Goal: Register for event/course

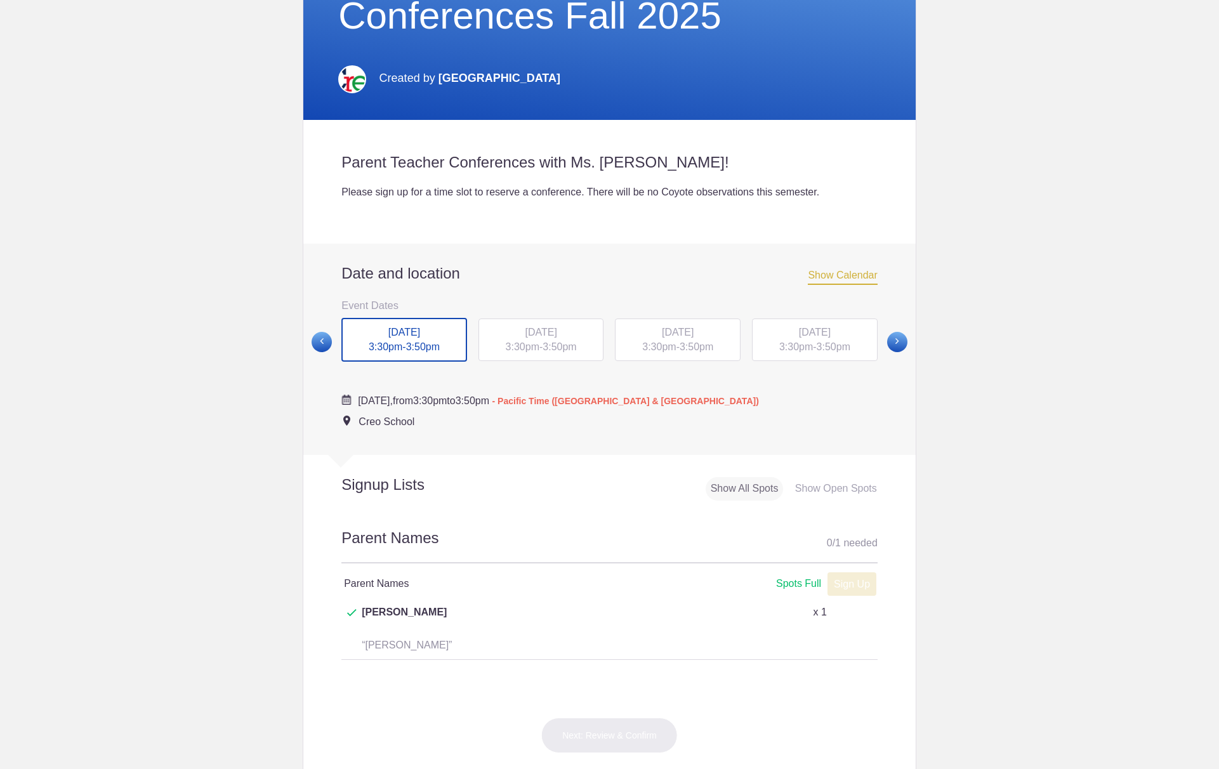
scroll to position [254, 0]
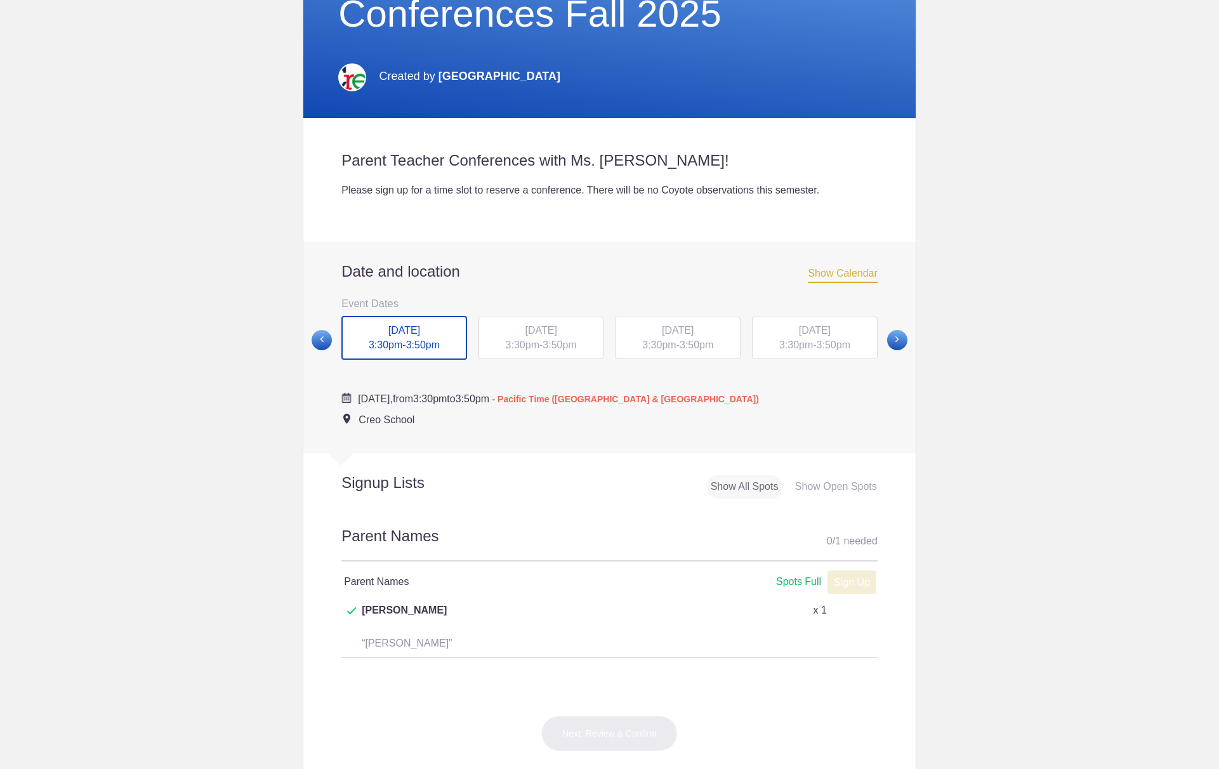
click at [852, 274] on span "Show Calendar" at bounding box center [842, 275] width 69 height 15
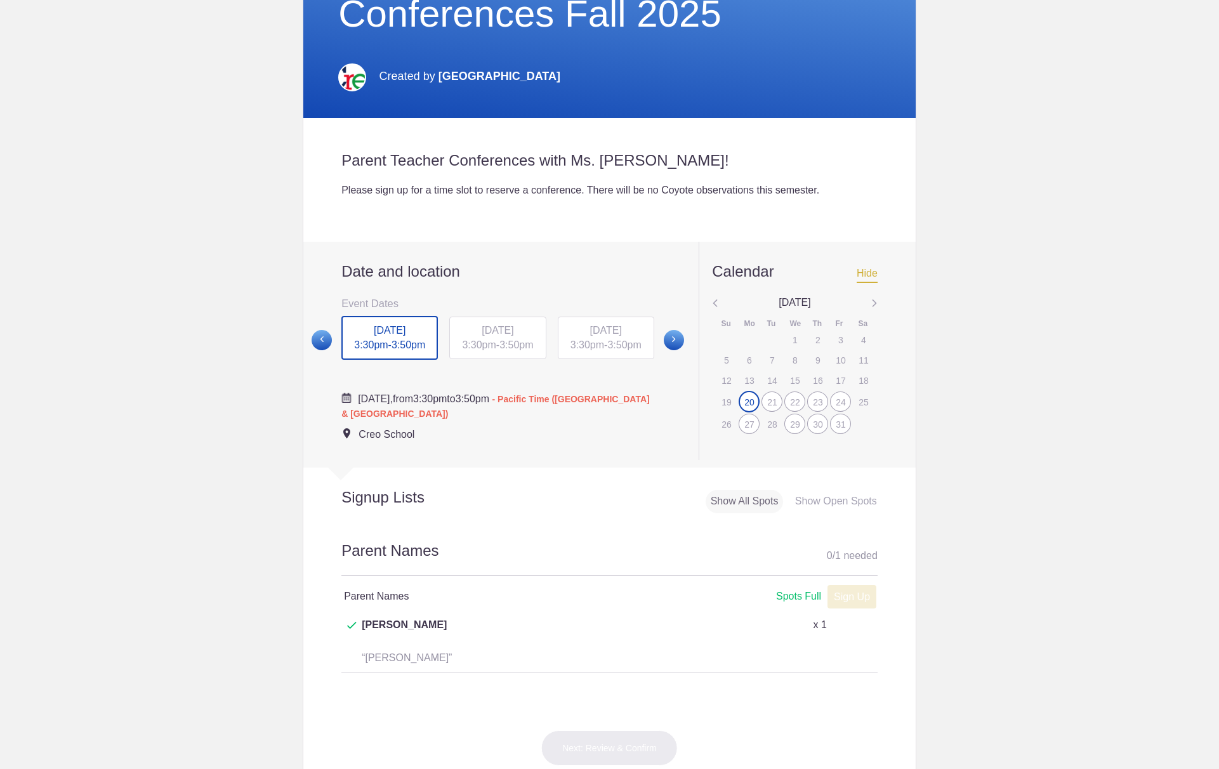
click at [764, 403] on div "21" at bounding box center [771, 402] width 21 height 20
click at [743, 401] on div "20" at bounding box center [749, 402] width 21 height 20
click at [773, 402] on div "21" at bounding box center [771, 402] width 21 height 20
click at [791, 400] on div "22" at bounding box center [794, 402] width 21 height 20
click at [817, 404] on div "23" at bounding box center [817, 402] width 21 height 20
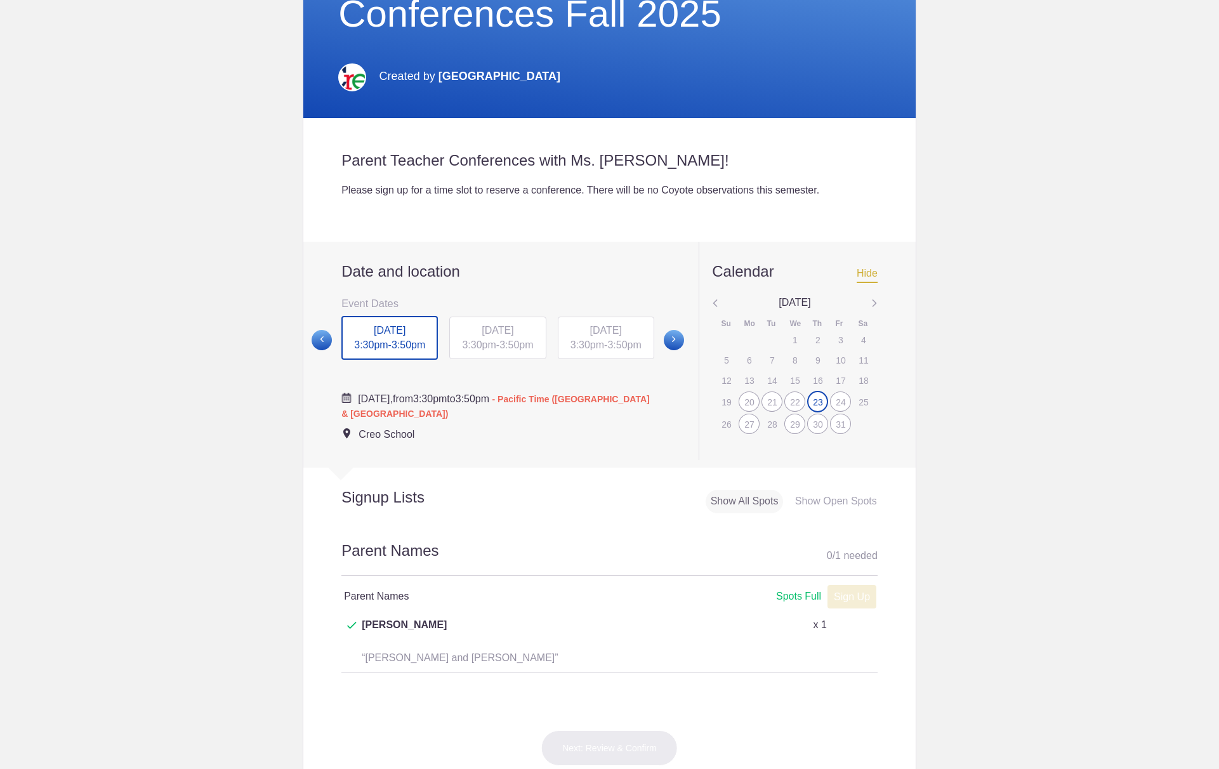
click at [838, 405] on div "24" at bounding box center [840, 402] width 21 height 20
click at [742, 425] on div "27" at bounding box center [749, 424] width 21 height 20
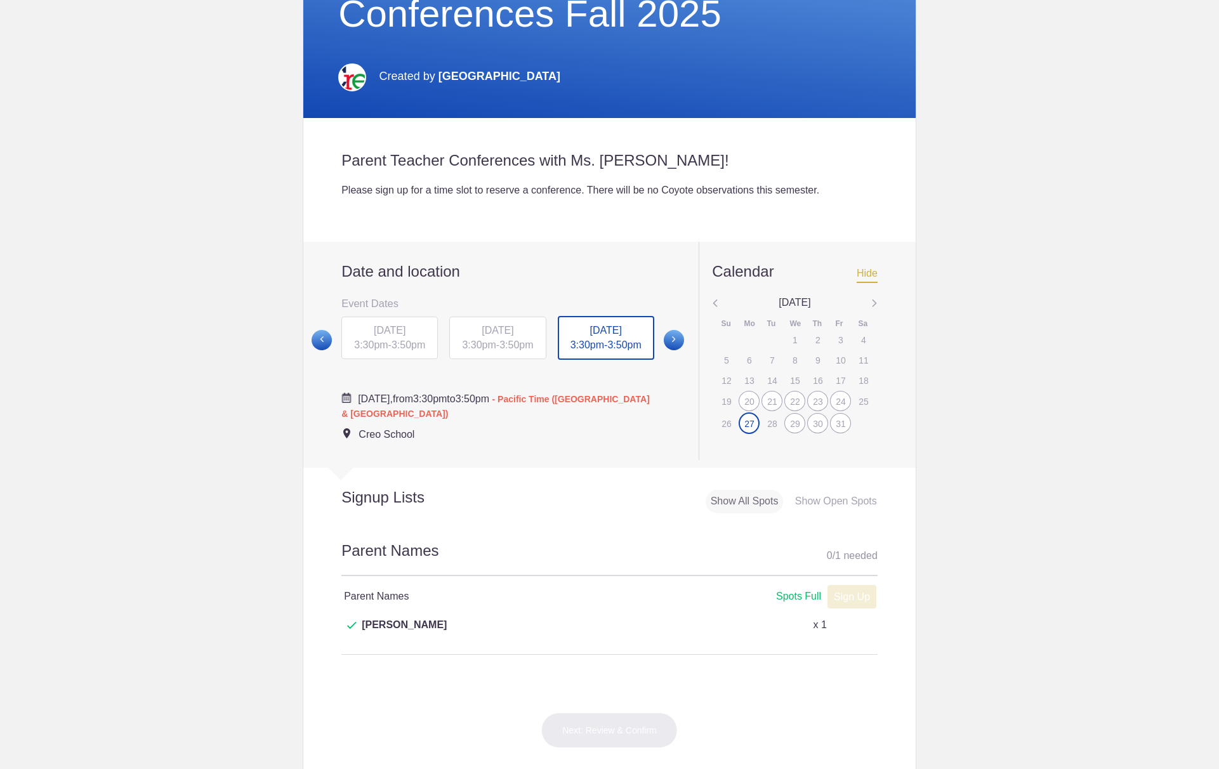
click at [792, 422] on div "29" at bounding box center [794, 423] width 21 height 20
click at [814, 423] on div "30" at bounding box center [817, 423] width 21 height 20
click at [835, 423] on div "31" at bounding box center [840, 423] width 21 height 20
click at [871, 298] on img at bounding box center [874, 304] width 6 height 16
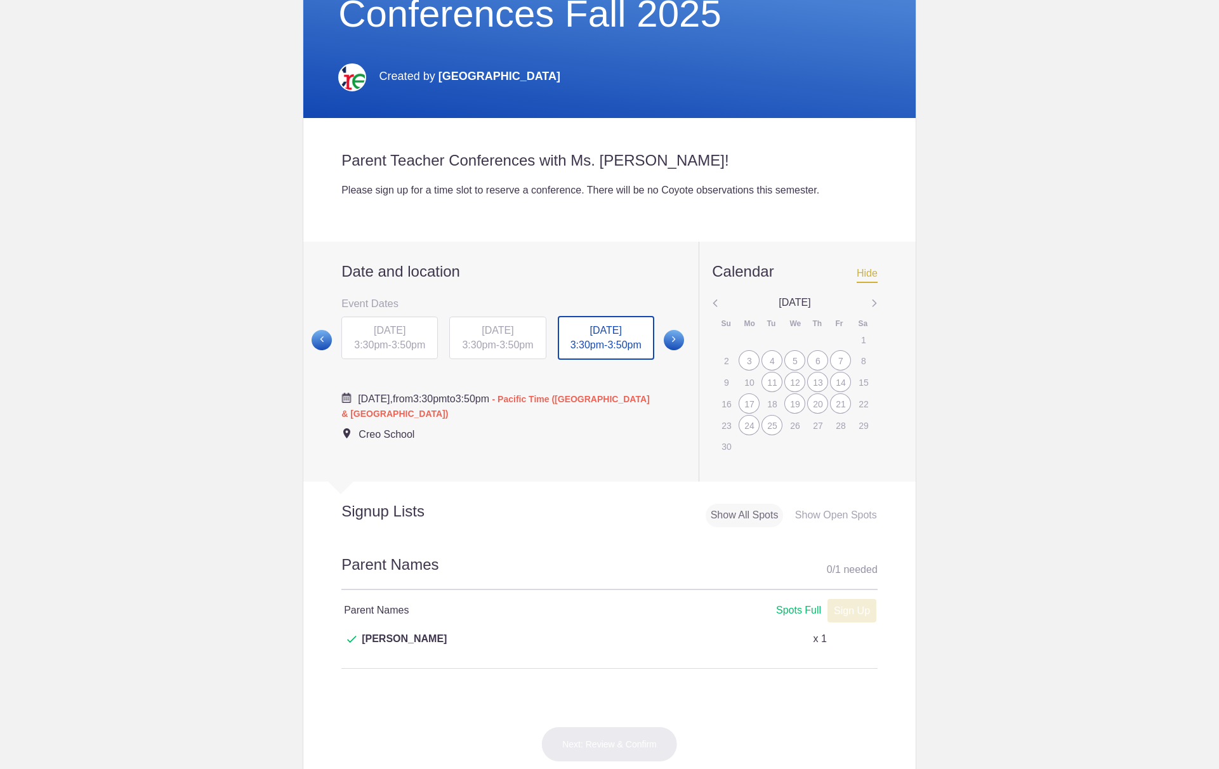
click at [743, 358] on div "3" at bounding box center [749, 360] width 21 height 20
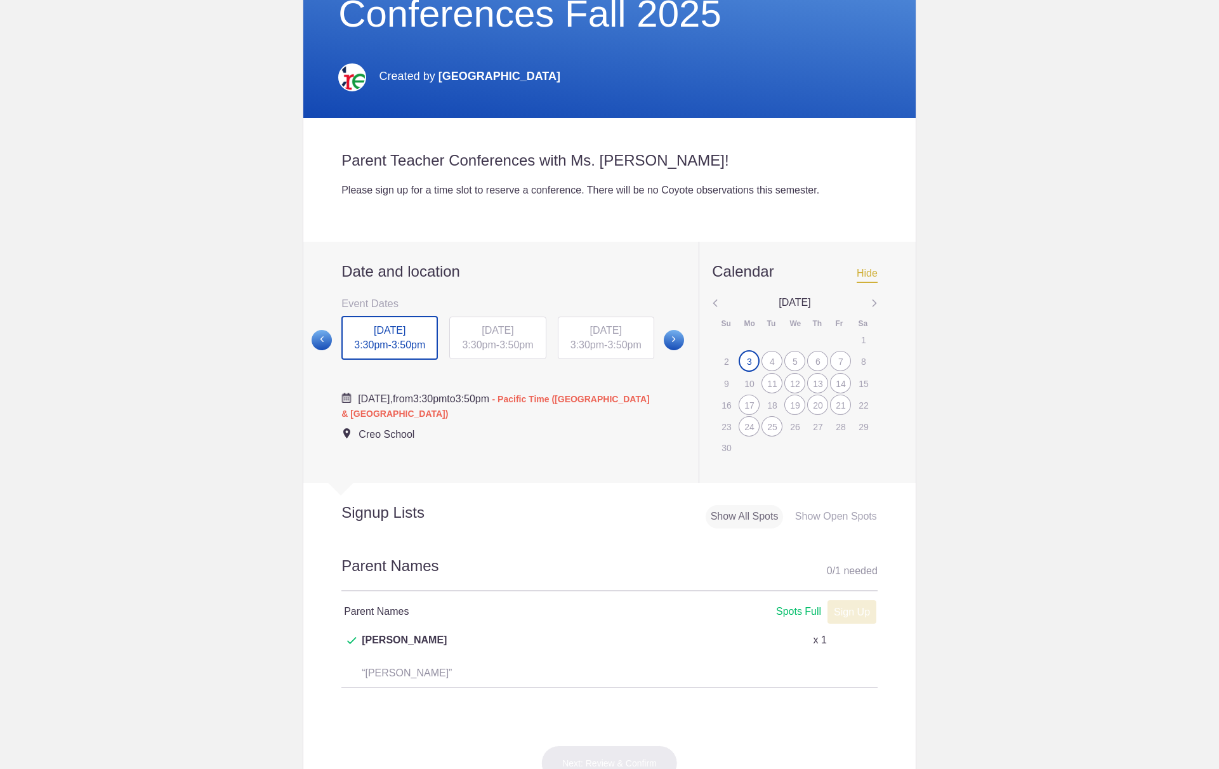
click at [768, 361] on div "4" at bounding box center [771, 361] width 21 height 20
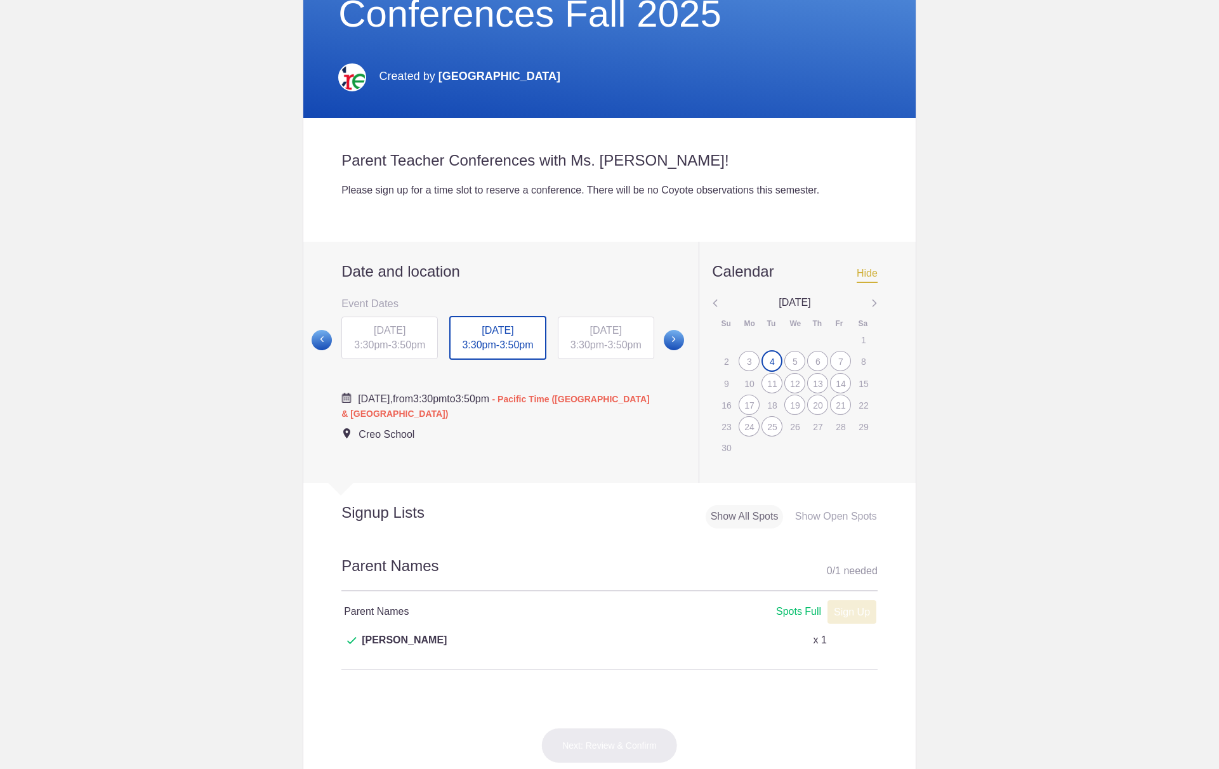
click at [789, 358] on div "5" at bounding box center [794, 361] width 21 height 20
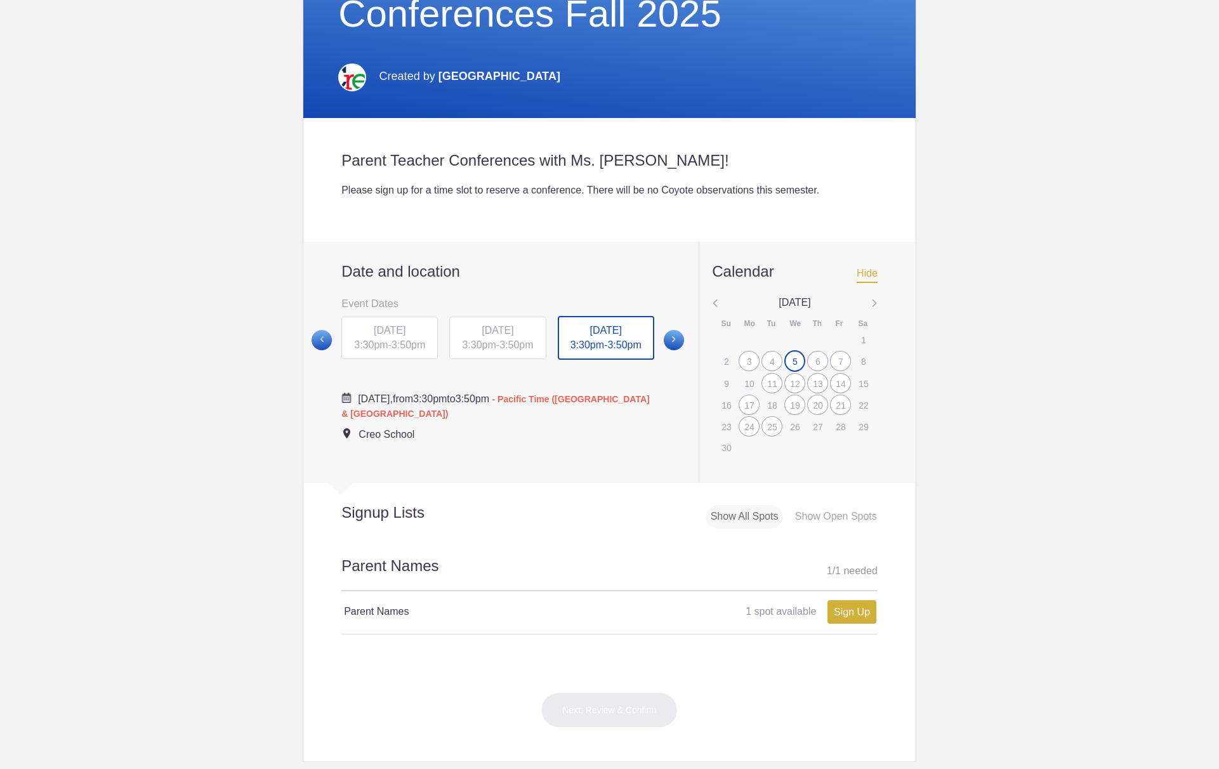
click at [813, 360] on div "6" at bounding box center [817, 361] width 21 height 20
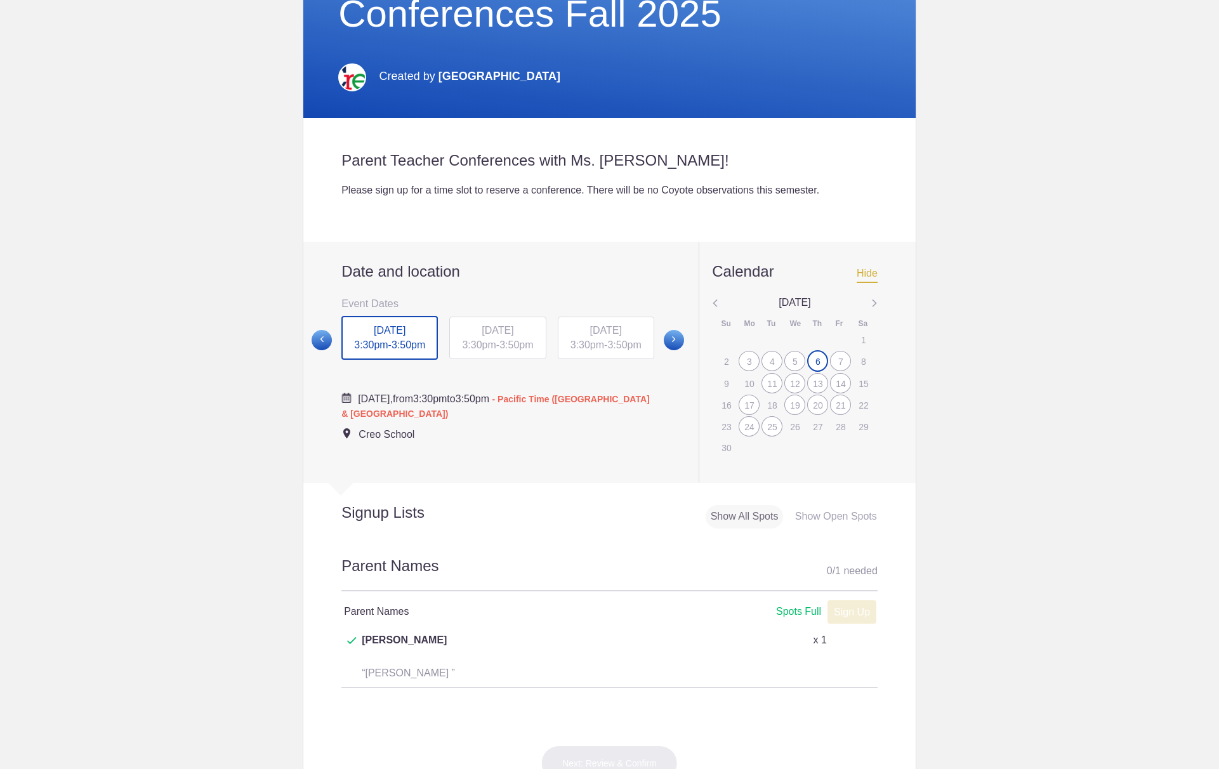
click at [841, 364] on div "7" at bounding box center [840, 361] width 21 height 20
click at [763, 385] on div "11" at bounding box center [771, 383] width 21 height 20
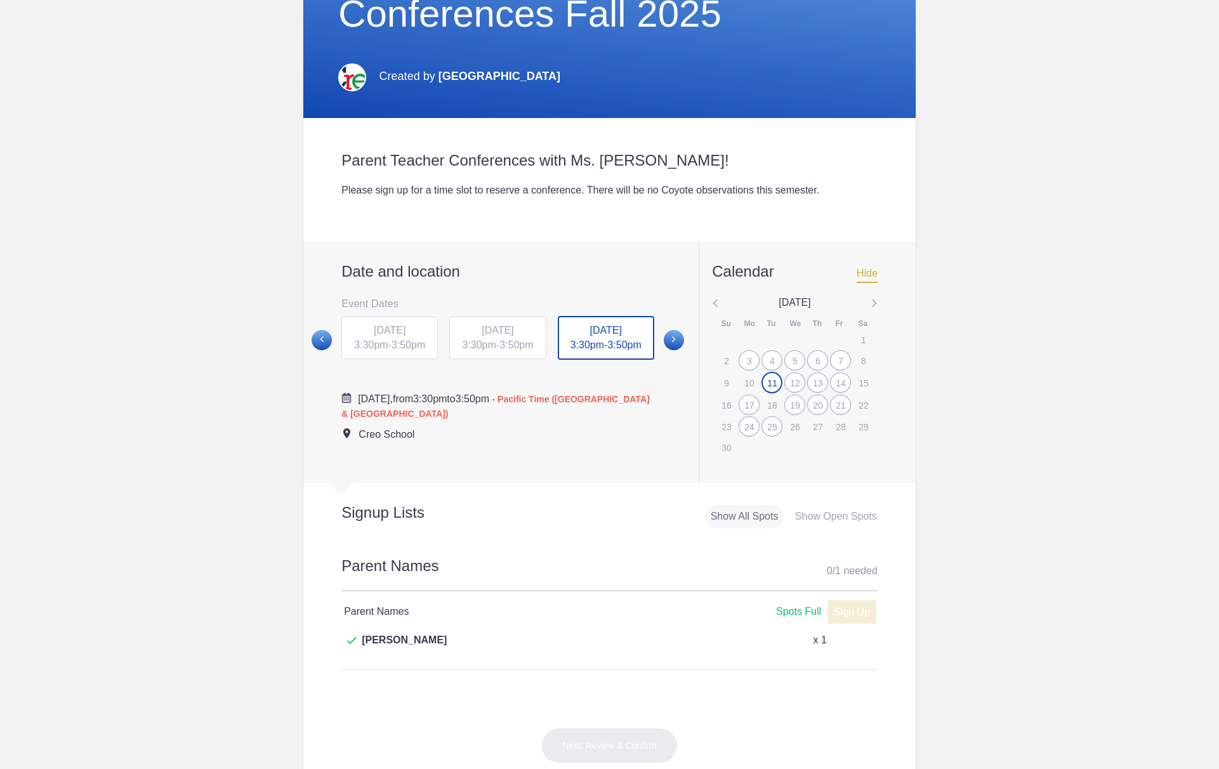
click at [789, 384] on div "12" at bounding box center [794, 382] width 21 height 20
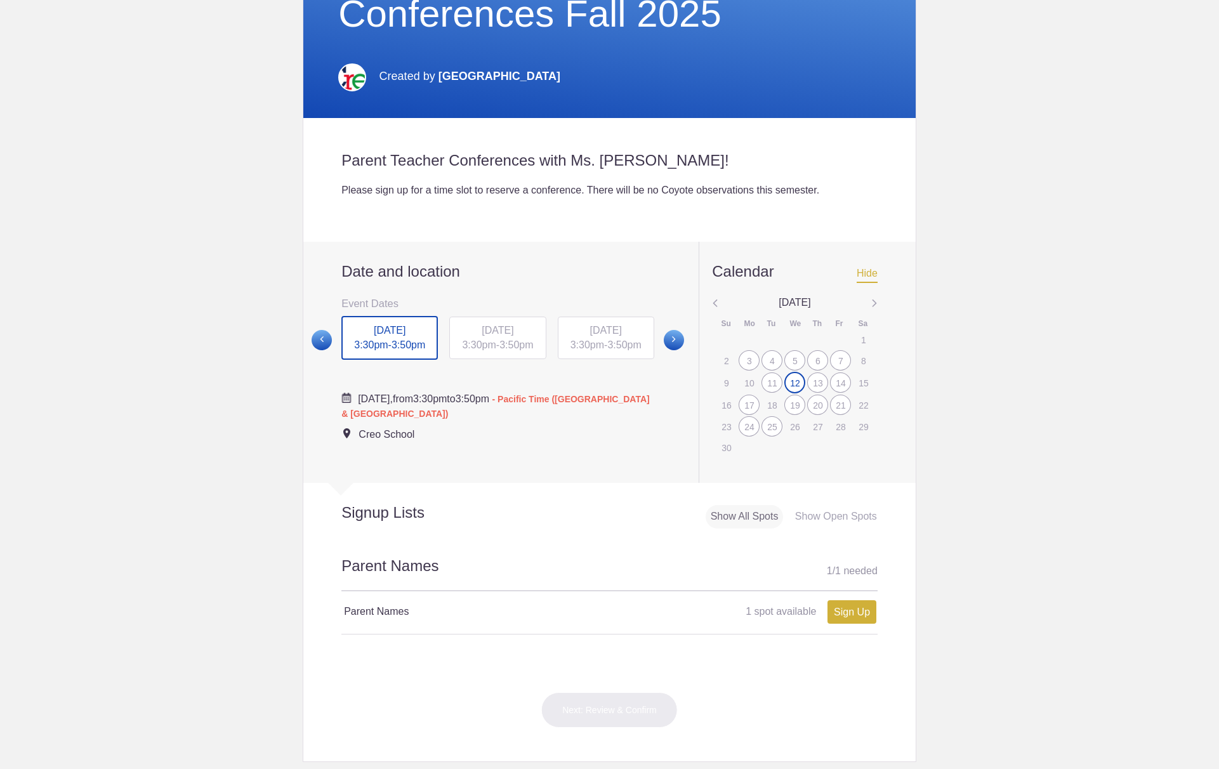
click at [814, 381] on div "13" at bounding box center [817, 382] width 21 height 20
click at [788, 365] on div "5" at bounding box center [794, 360] width 21 height 20
click at [810, 361] on div "6" at bounding box center [817, 361] width 21 height 20
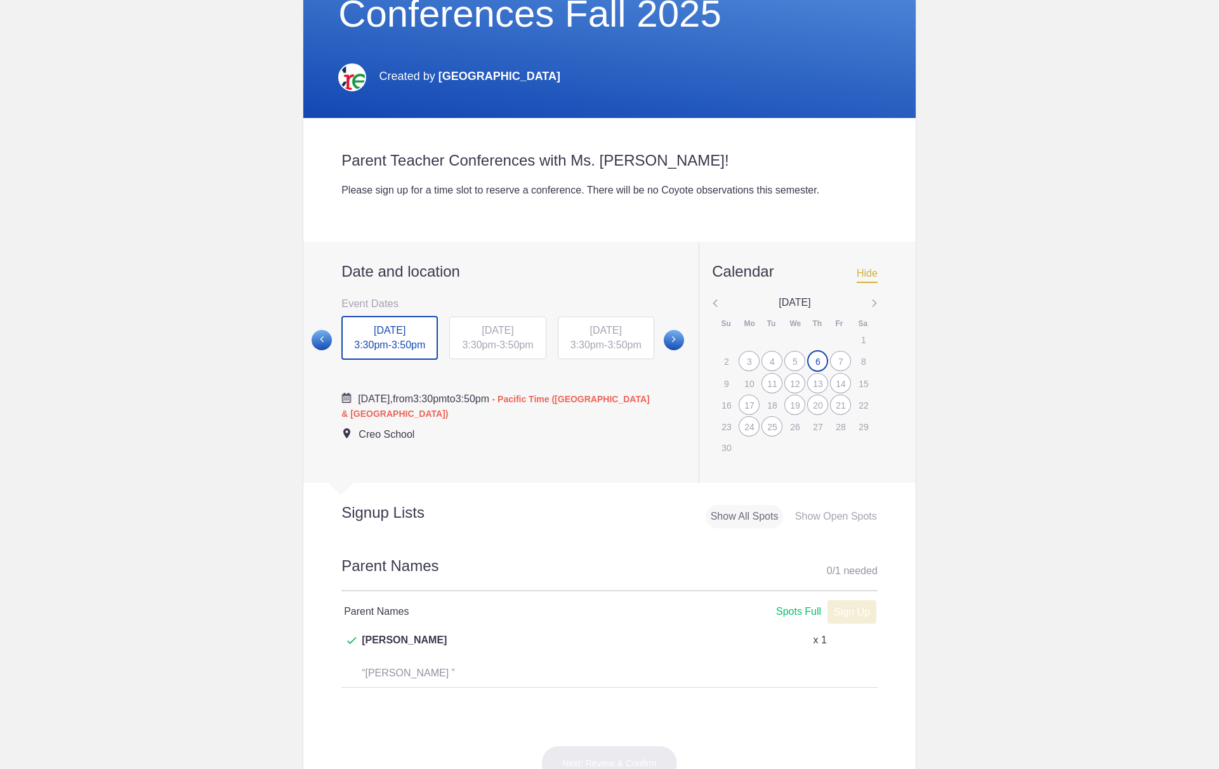
click at [763, 359] on div "4" at bounding box center [771, 361] width 21 height 20
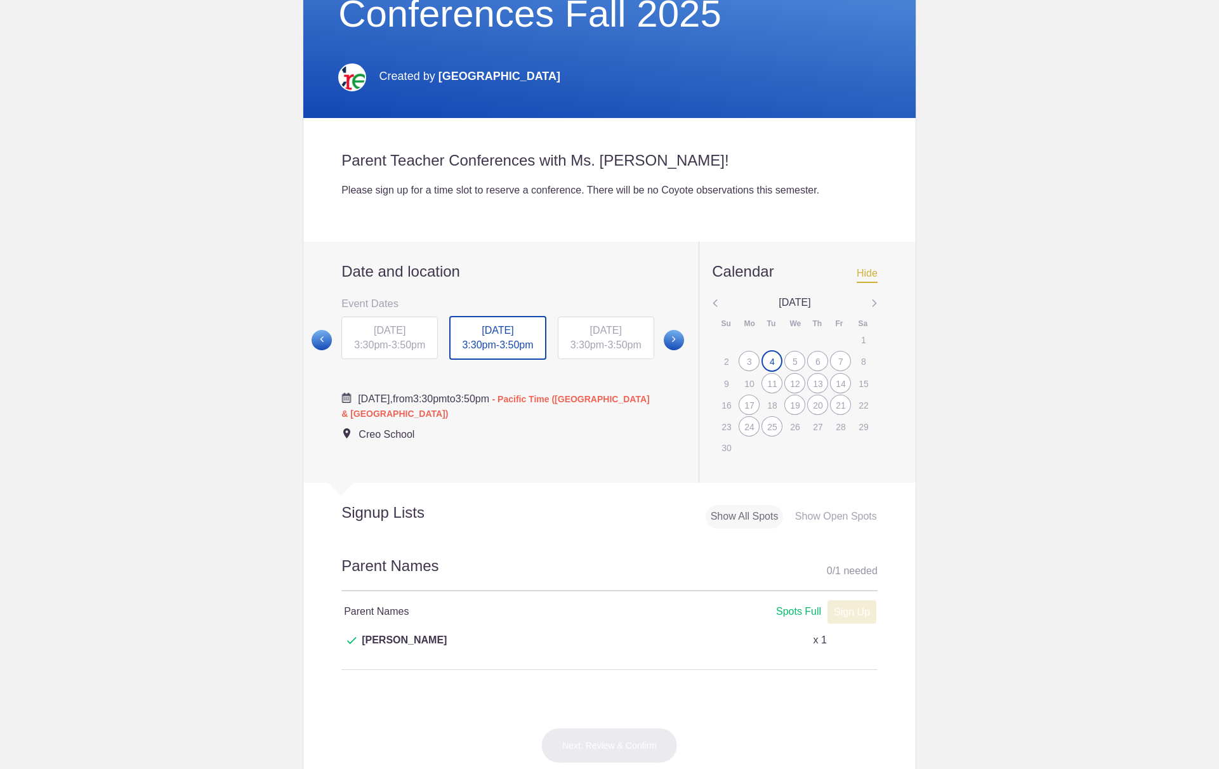
click at [743, 362] on div "3" at bounding box center [749, 361] width 21 height 20
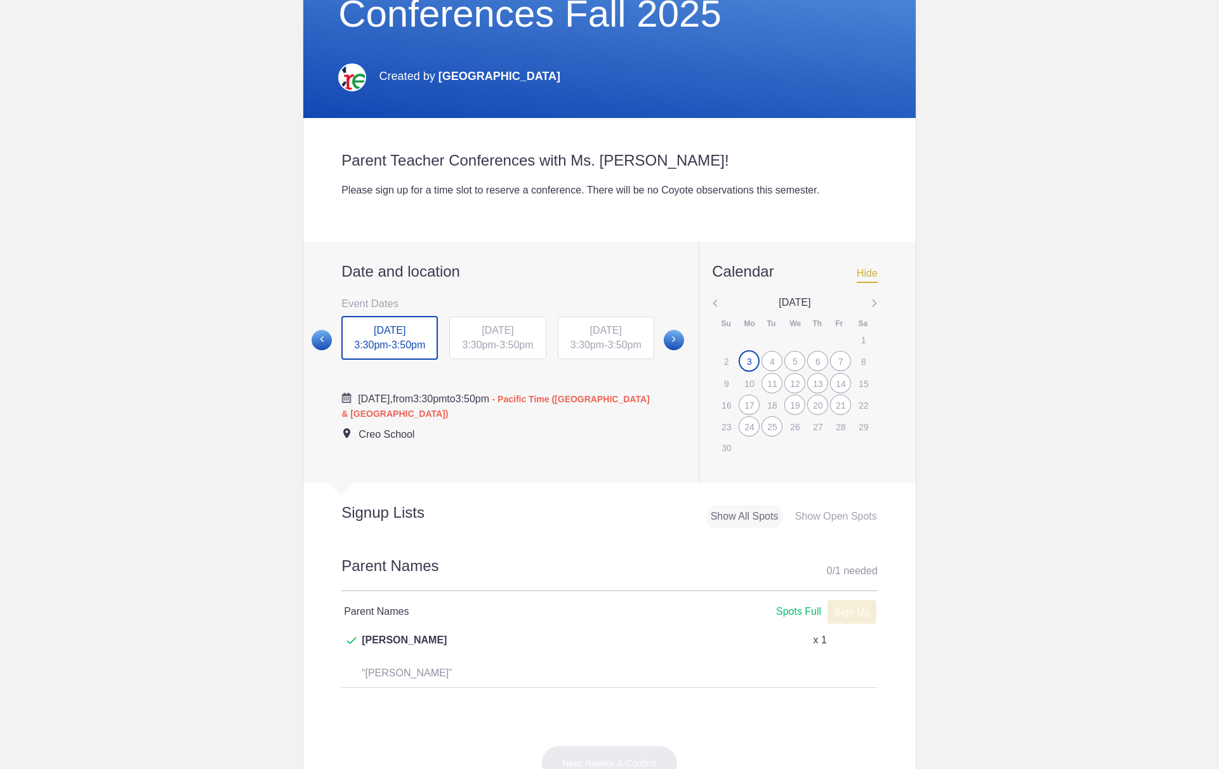
click at [833, 357] on div "7" at bounding box center [840, 361] width 21 height 20
click at [765, 383] on div "11" at bounding box center [771, 383] width 21 height 20
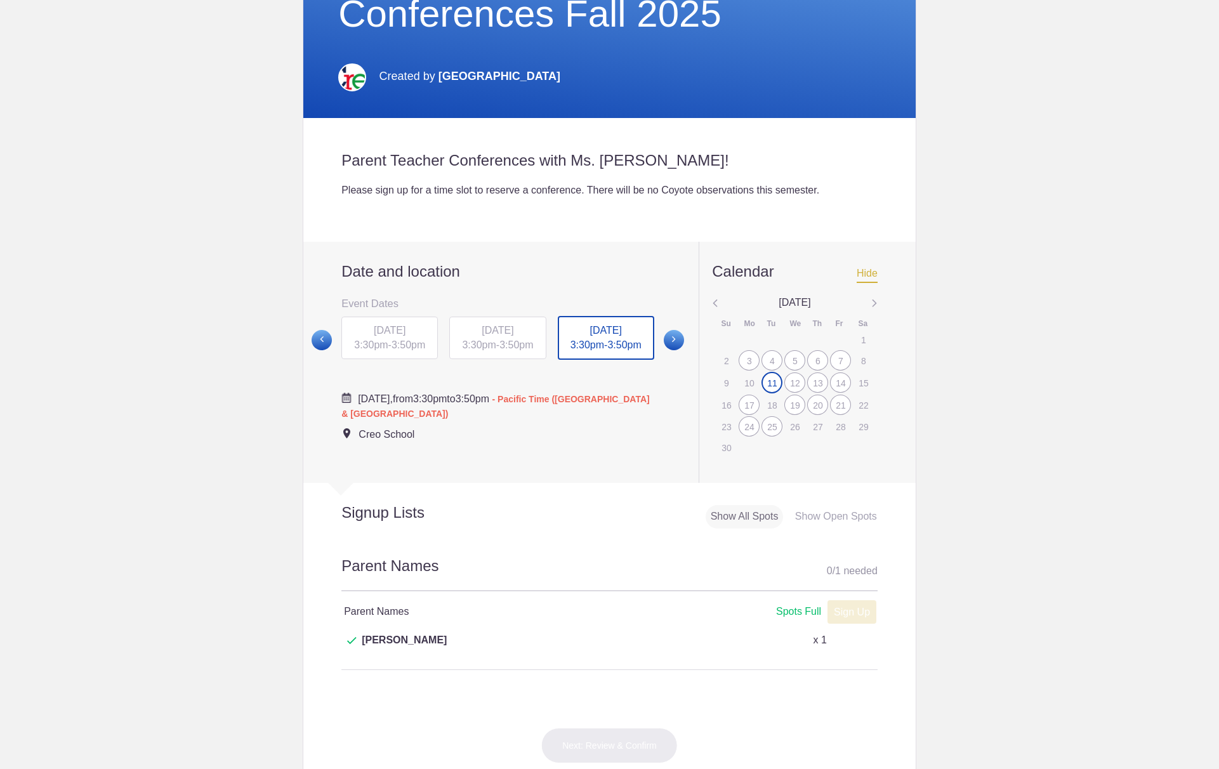
click at [784, 383] on div "12" at bounding box center [794, 382] width 21 height 20
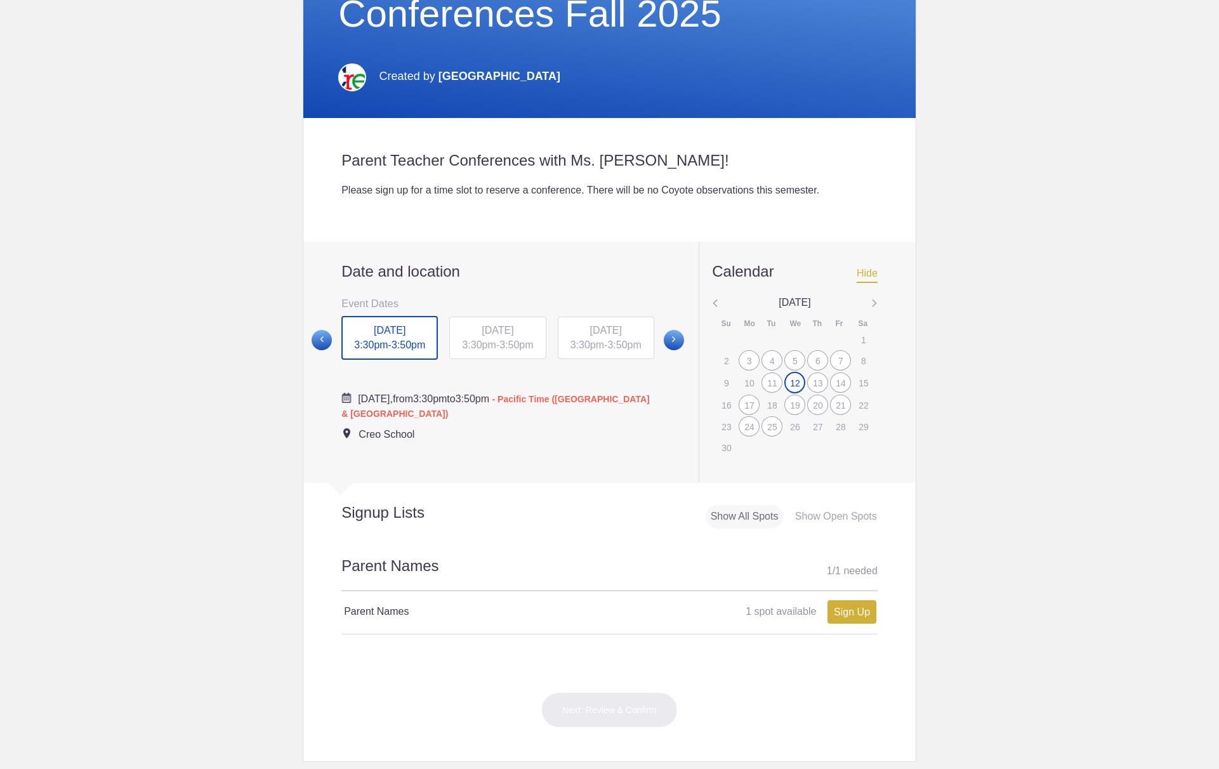
click at [812, 383] on div "13" at bounding box center [817, 382] width 21 height 20
click at [857, 615] on link "Sign Up" at bounding box center [851, 611] width 49 height 23
type input "1"
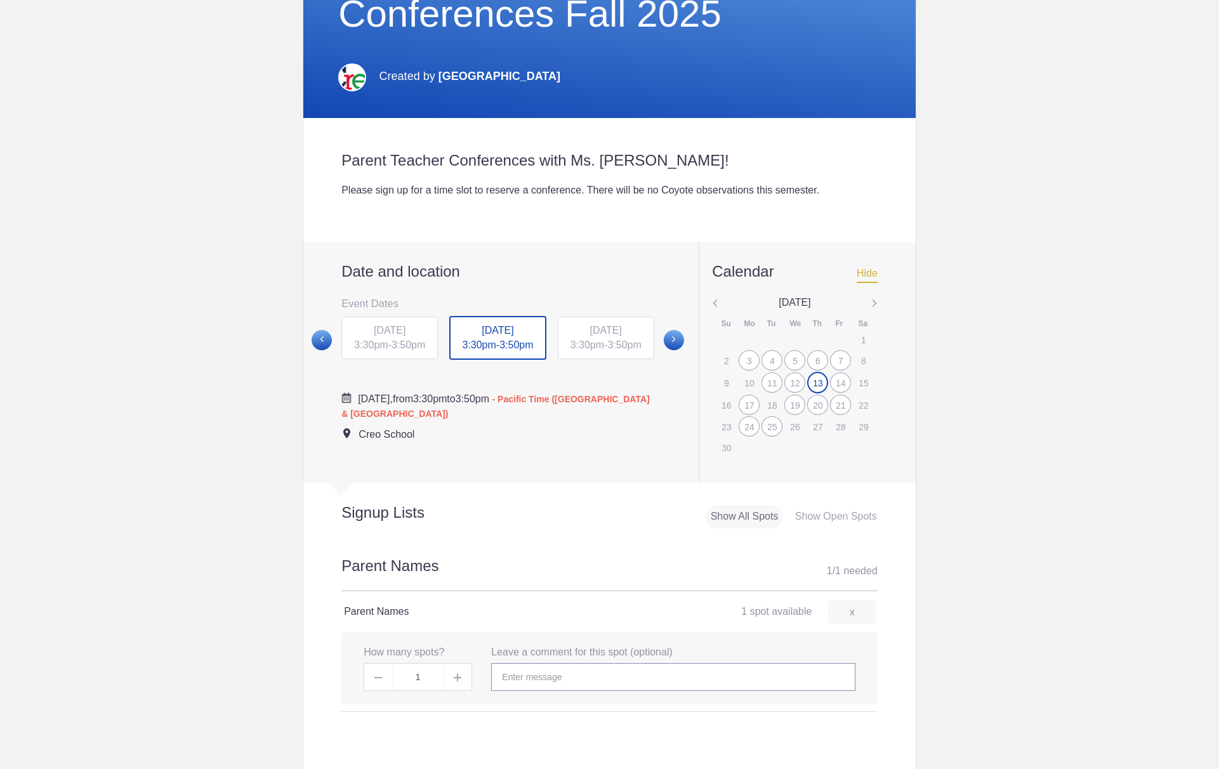
click at [541, 675] on input "text" at bounding box center [673, 677] width 364 height 28
type input "[PERSON_NAME]"
drag, startPoint x: 1078, startPoint y: 430, endPoint x: 941, endPoint y: 469, distance: 142.4
click at [1078, 431] on body "Login Sign up for Free Login Loading page Loading page Coyote Parent Teacher Co…" at bounding box center [609, 384] width 1219 height 769
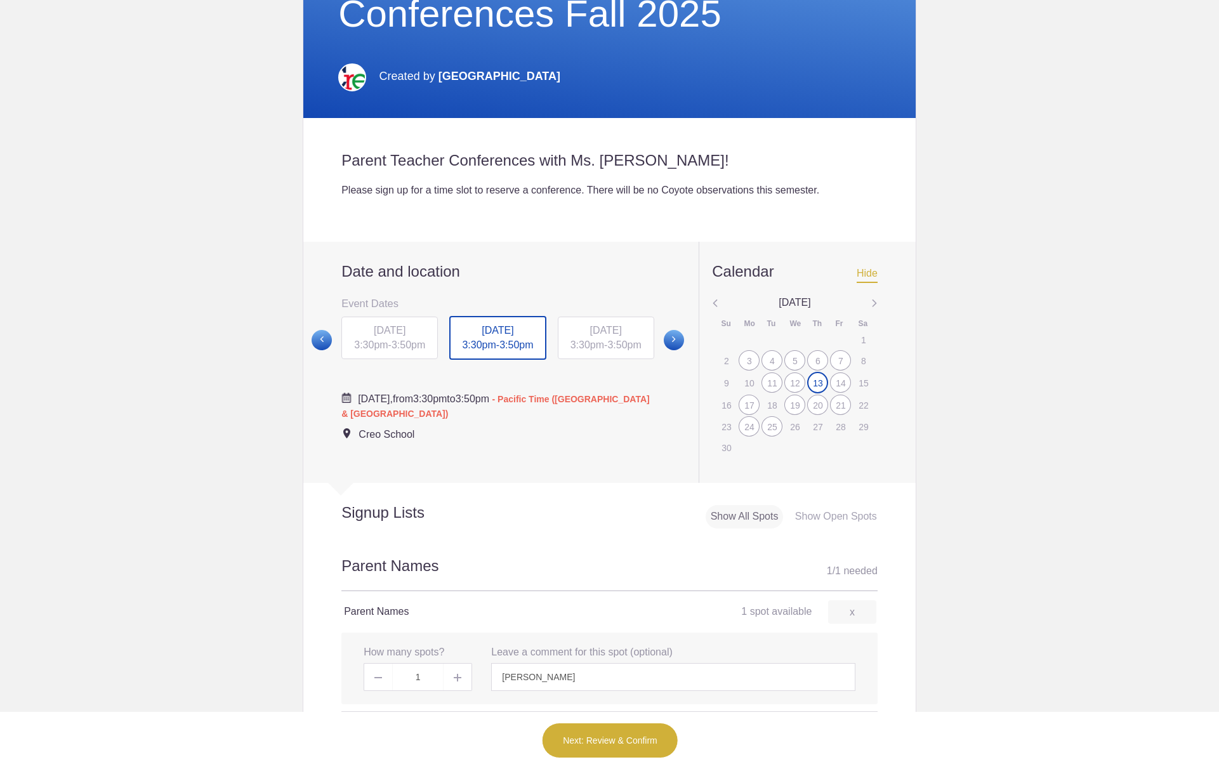
scroll to position [508, 0]
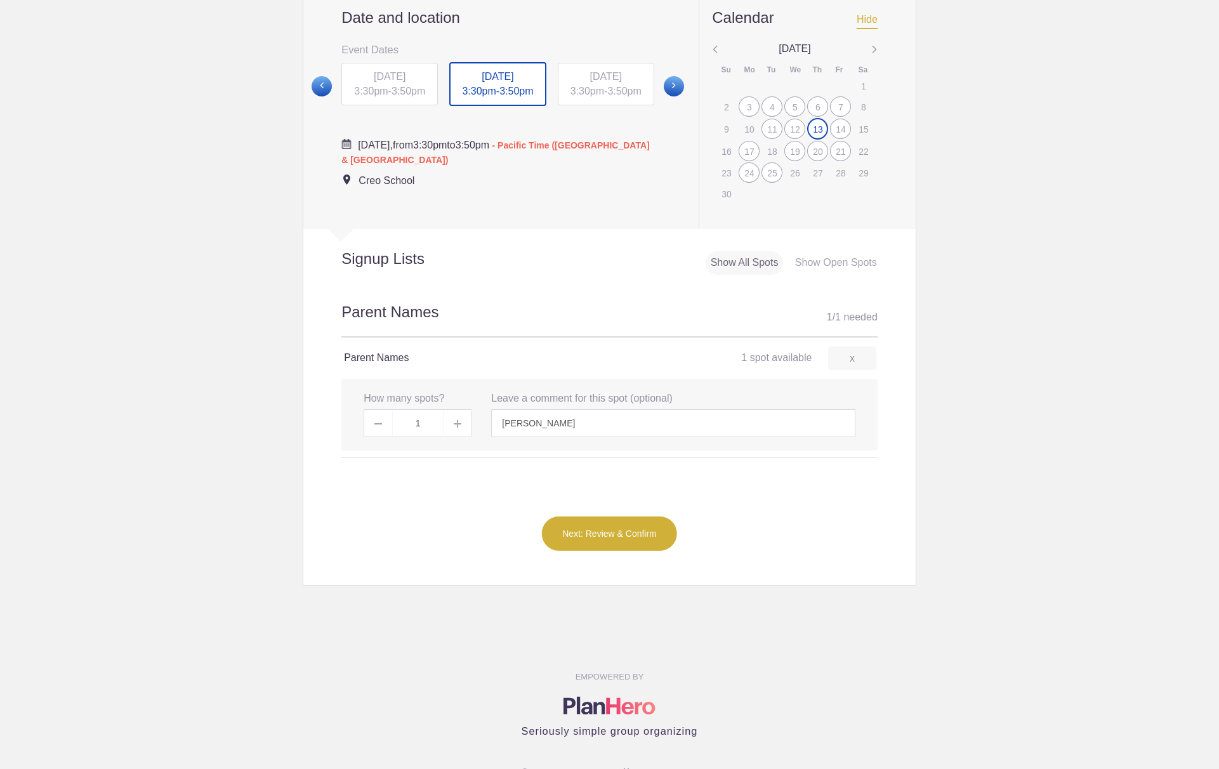
click at [616, 530] on button "Next: Review & Confirm" at bounding box center [609, 534] width 136 height 36
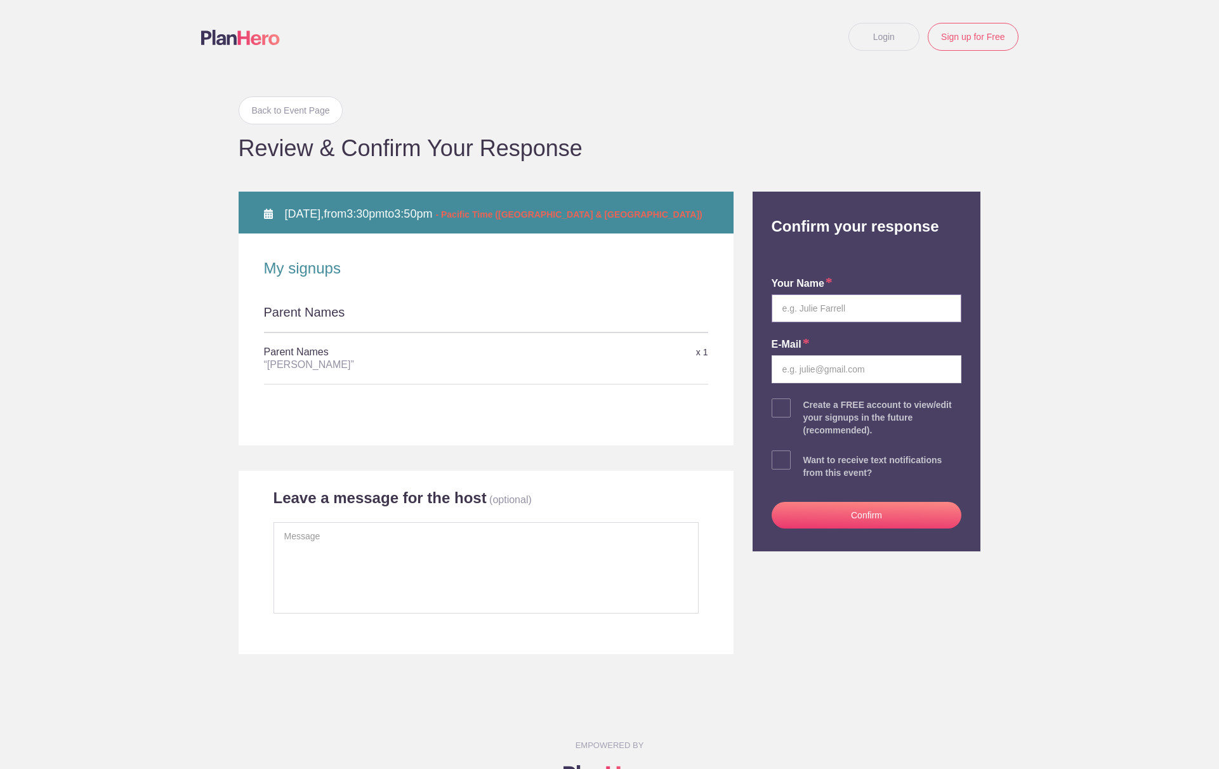
click at [821, 308] on input "text" at bounding box center [867, 308] width 190 height 28
type input "[PERSON_NAME]"
type input "[EMAIL_ADDRESS][DOMAIN_NAME]"
click at [860, 517] on button "Confirm" at bounding box center [867, 515] width 190 height 27
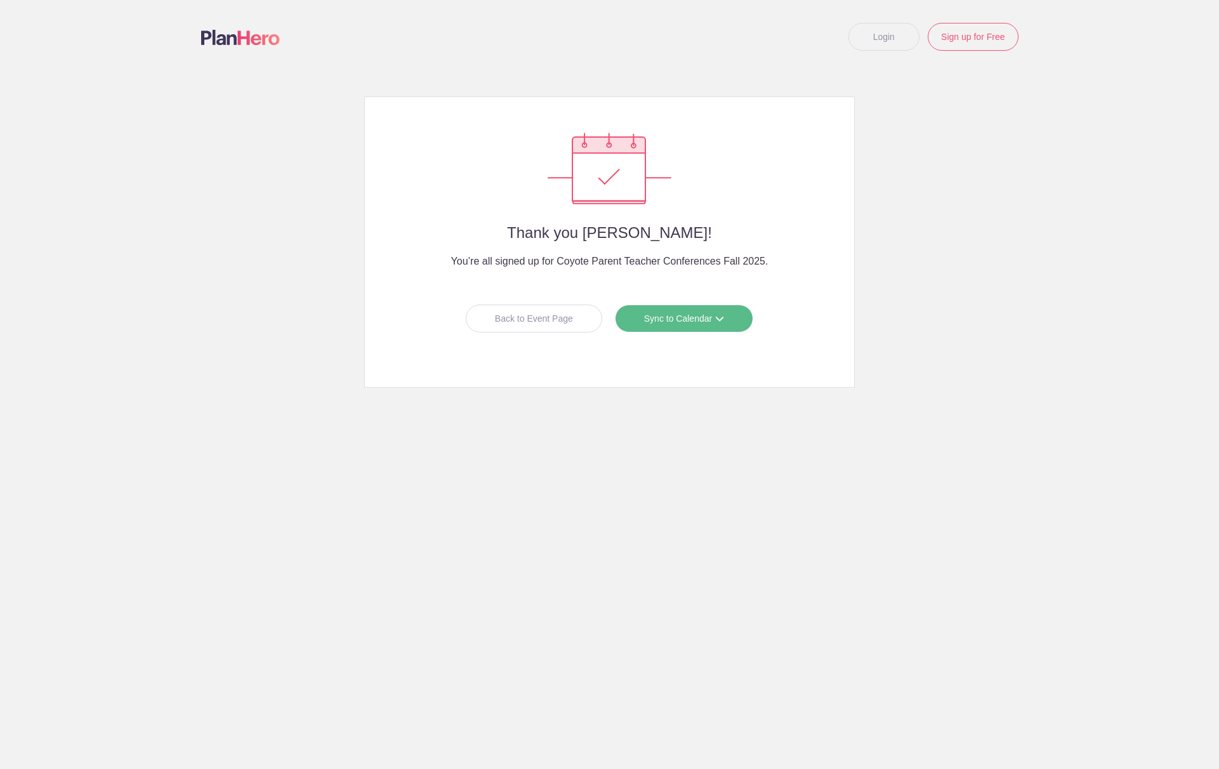
click at [710, 320] on link "Sync to Calendar" at bounding box center [684, 319] width 138 height 28
click at [696, 344] on link "Google Calendar" at bounding box center [679, 345] width 113 height 25
